Goal: Answer question/provide support

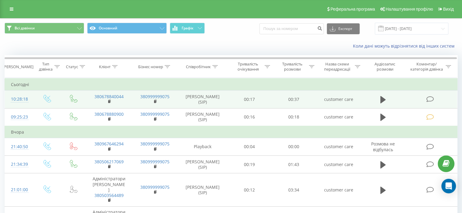
click at [433, 101] on icon at bounding box center [430, 99] width 8 height 6
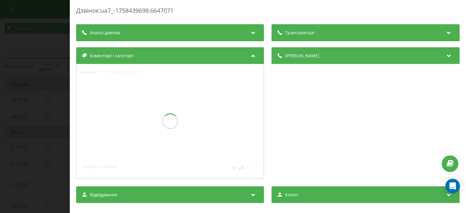
click at [136, 76] on div at bounding box center [170, 121] width 187 height 115
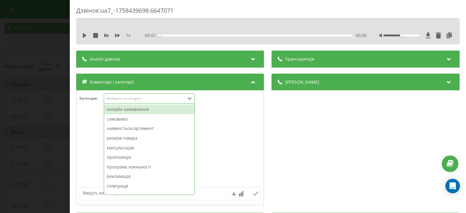
drag, startPoint x: 135, startPoint y: 95, endPoint x: 136, endPoint y: 104, distance: 8.9
click at [135, 96] on div "Виберіть категорію" at bounding box center [149, 99] width 91 height 10
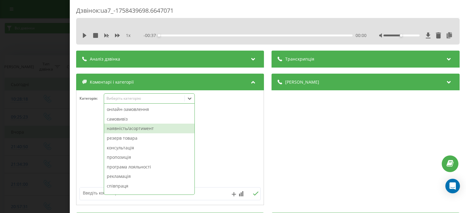
click at [135, 128] on div "наявність/асортимент" at bounding box center [149, 129] width 90 height 10
click at [93, 120] on div at bounding box center [170, 148] width 187 height 73
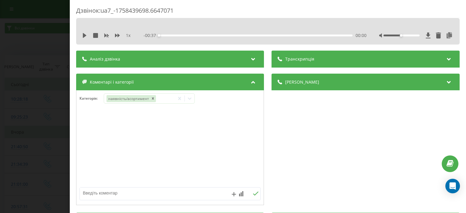
click at [50, 119] on div "Дзвінок : ua7_-1758439698.6647071 1 x - 00:37 00:00 00:00 Транскрипція Для AI-а…" at bounding box center [233, 106] width 466 height 213
